Goal: Task Accomplishment & Management: Manage account settings

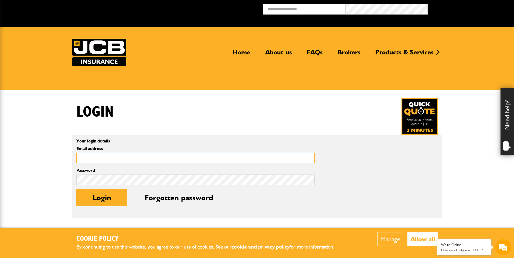
click at [108, 160] on input "Email address" at bounding box center [195, 158] width 238 height 11
type input "**********"
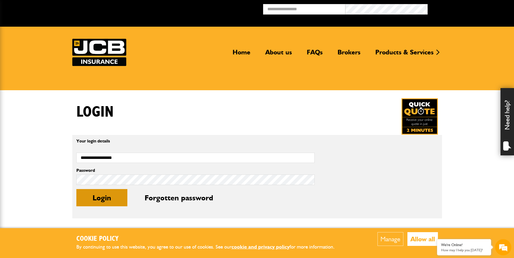
click at [97, 201] on button "Login" at bounding box center [101, 197] width 51 height 17
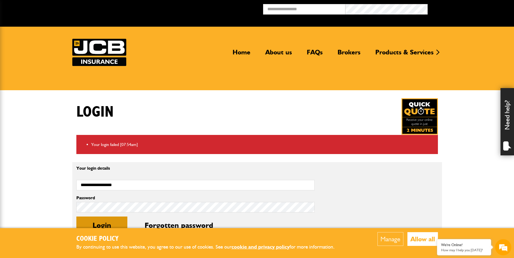
click at [108, 220] on button "Login" at bounding box center [101, 225] width 51 height 17
